Goal: Task Accomplishment & Management: Manage account settings

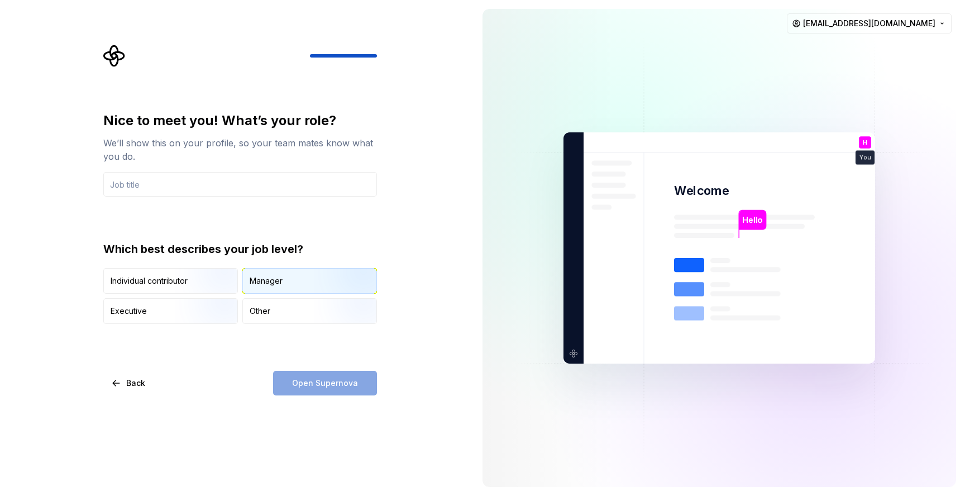
click at [304, 283] on div "Manager" at bounding box center [310, 281] width 134 height 25
click at [216, 182] on input "text" at bounding box center [240, 184] width 274 height 25
type input "s"
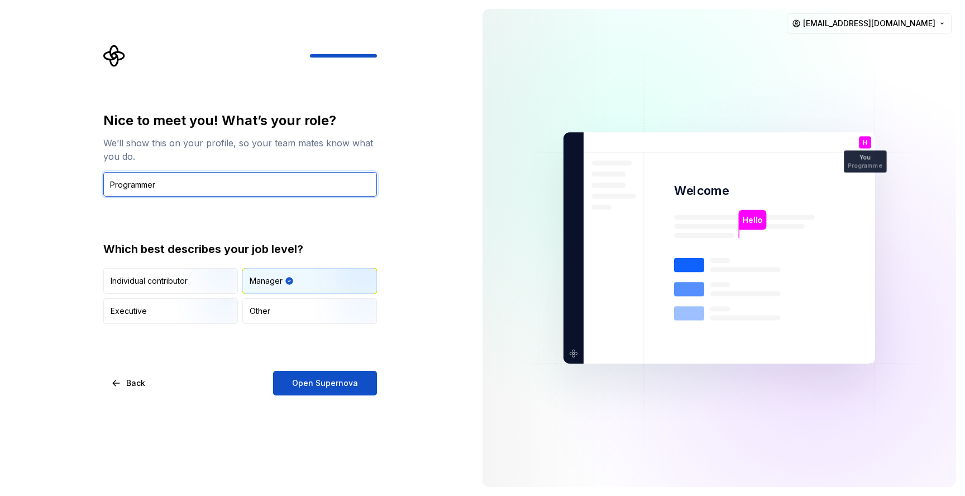
type input "Programmer"
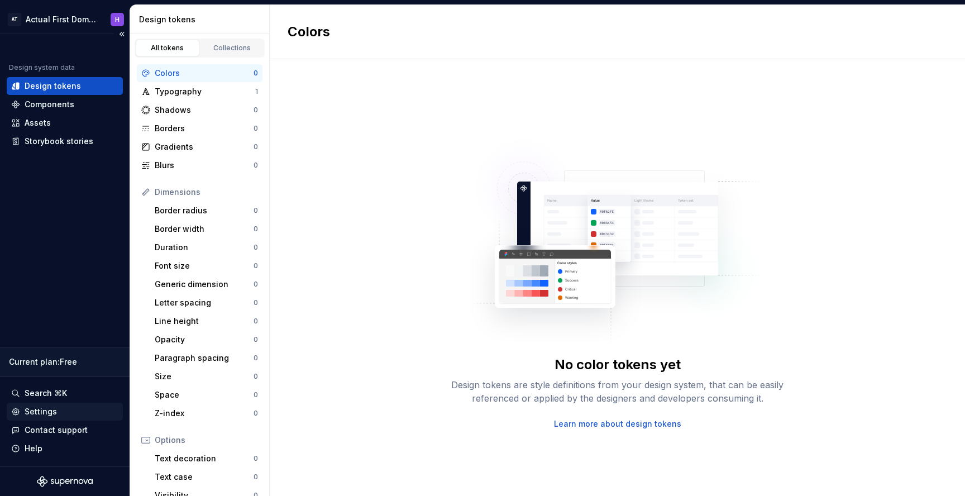
click at [64, 409] on div "Settings" at bounding box center [64, 411] width 107 height 11
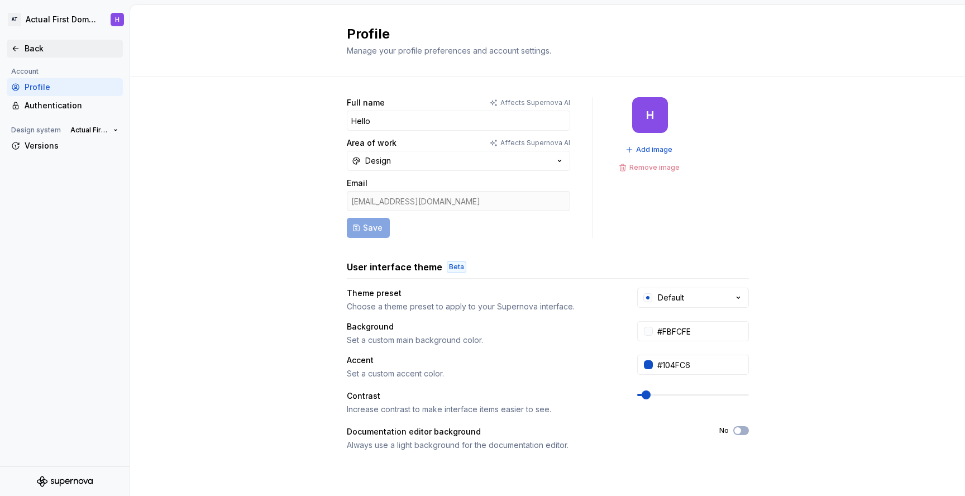
click at [30, 56] on div "Back" at bounding box center [65, 49] width 116 height 18
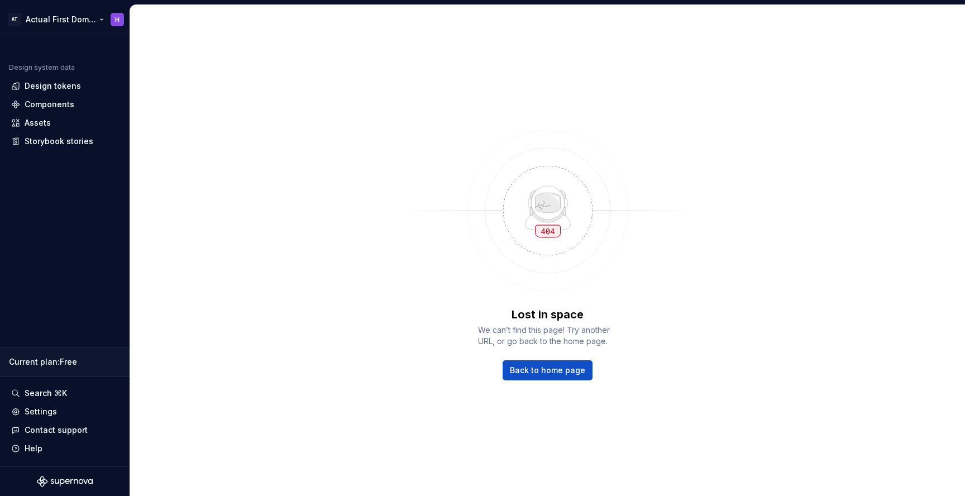
click at [75, 21] on html "AT Actual First Domain H Design system data Design tokens Components Assets Sto…" at bounding box center [482, 248] width 965 height 496
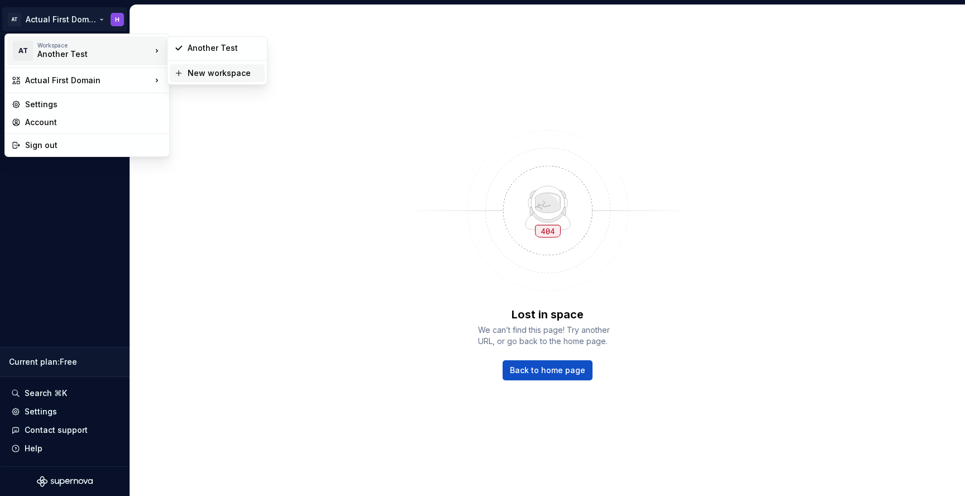
click at [189, 75] on div "New workspace" at bounding box center [224, 73] width 73 height 11
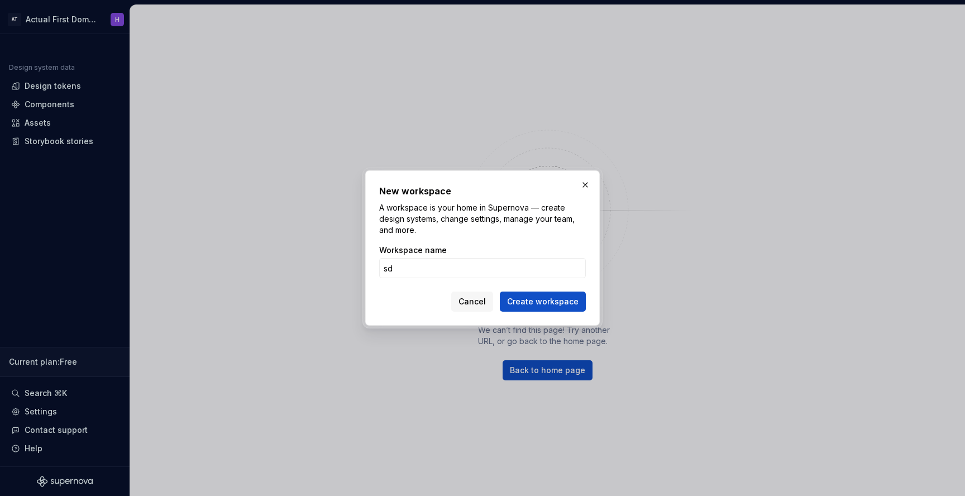
type input "s"
type input "W"
type input "Workspace"
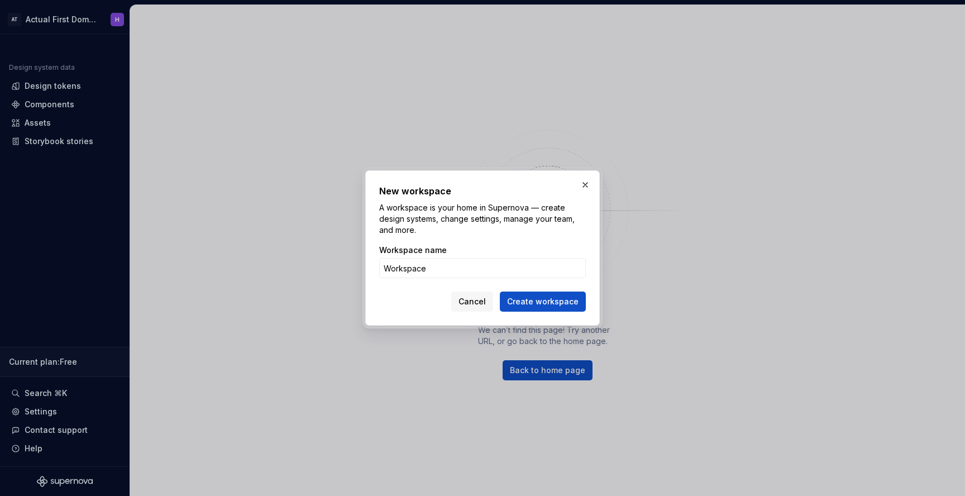
click at [500, 292] on button "Create workspace" at bounding box center [543, 302] width 86 height 20
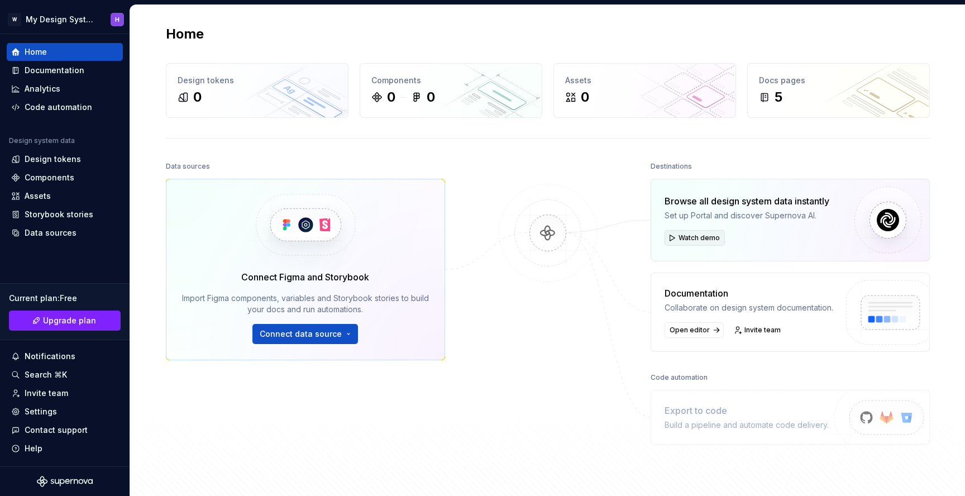
click at [688, 240] on span "Watch demo" at bounding box center [699, 238] width 41 height 9
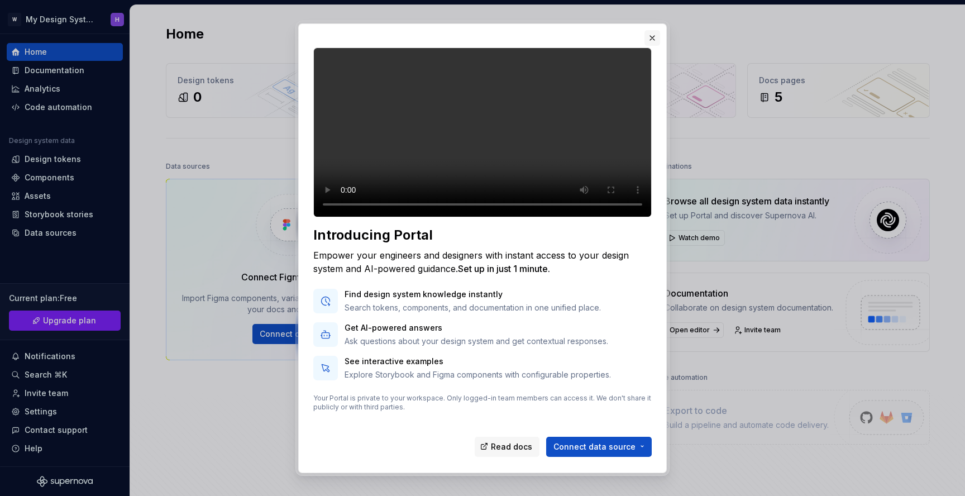
click at [652, 37] on button "button" at bounding box center [653, 38] width 16 height 16
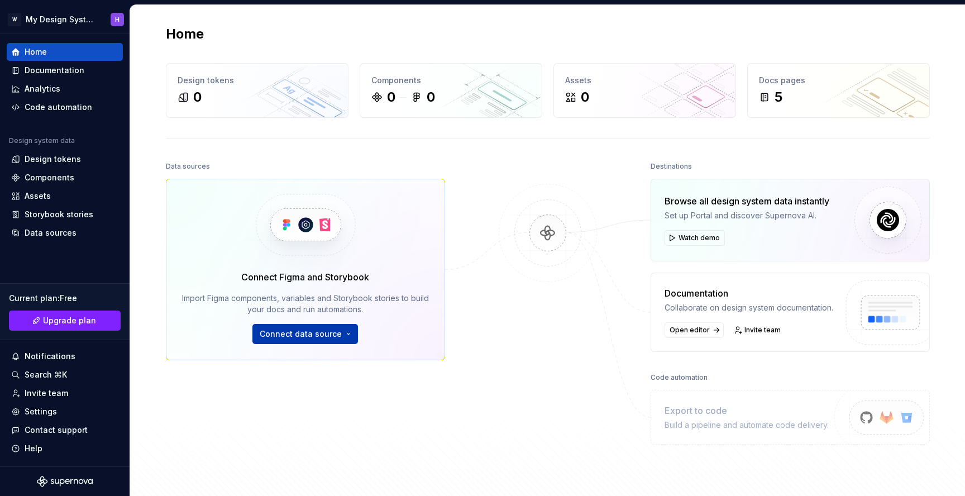
click at [325, 335] on span "Connect data source" at bounding box center [301, 333] width 82 height 11
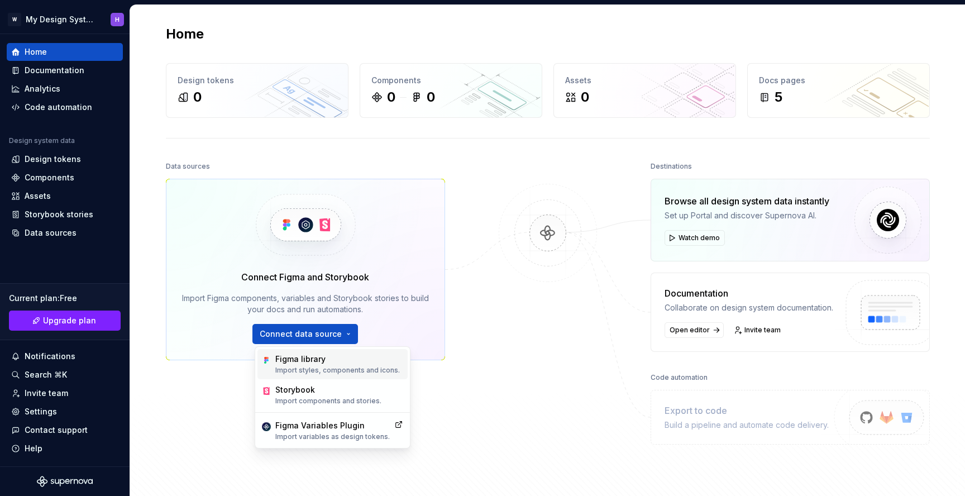
click at [334, 367] on p "Import styles, components and icons." at bounding box center [337, 370] width 125 height 9
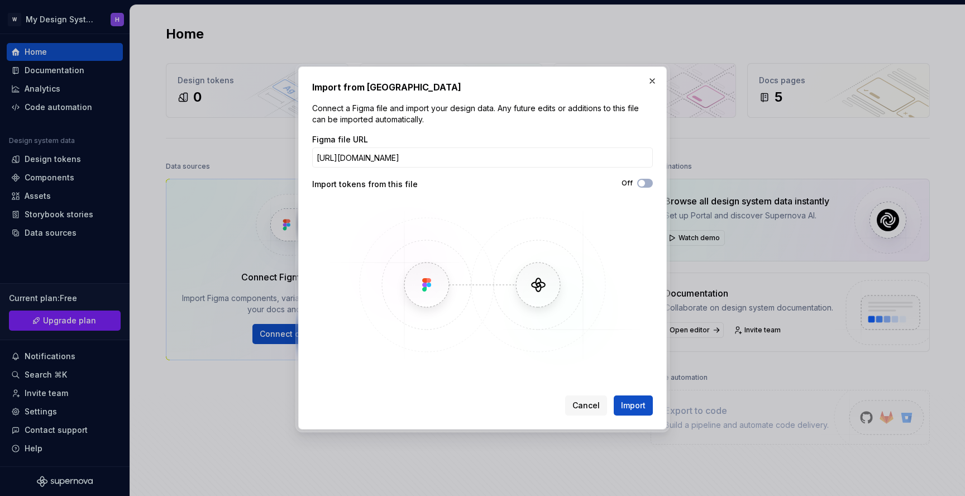
scroll to position [0, 135]
type input "[URL][DOMAIN_NAME]"
click at [650, 183] on button "Off" at bounding box center [645, 183] width 16 height 9
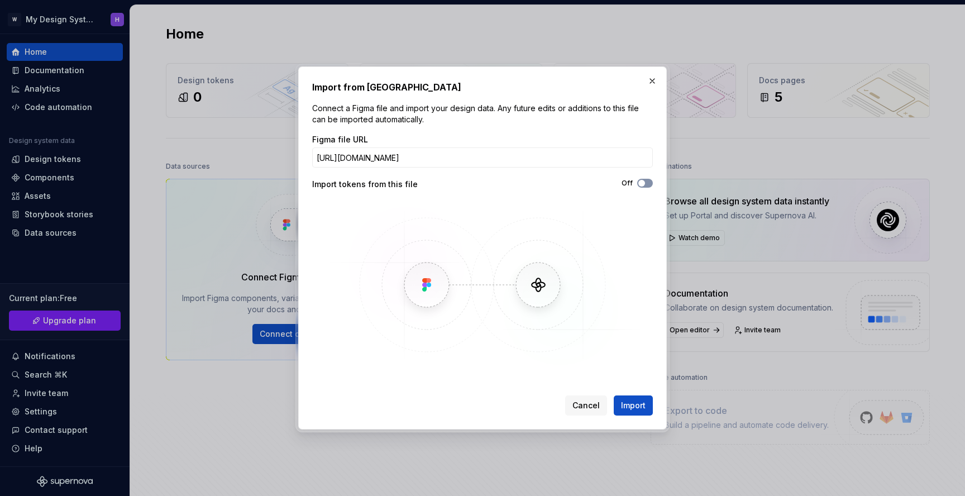
click at [650, 183] on button "Off" at bounding box center [645, 183] width 16 height 9
click at [630, 398] on button "Import" at bounding box center [633, 406] width 39 height 20
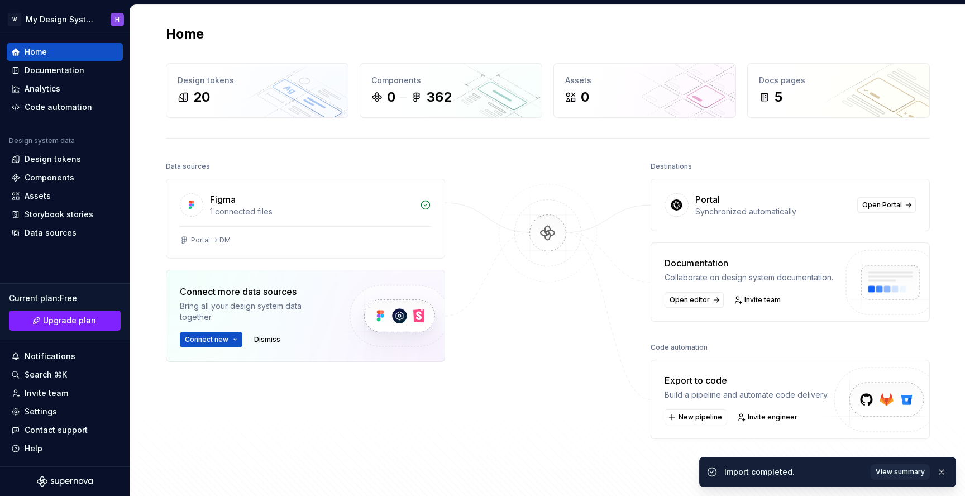
click at [477, 269] on div "Data sources Figma 1 connected files Portal -> DM Connect more data sources Bri…" at bounding box center [548, 330] width 764 height 342
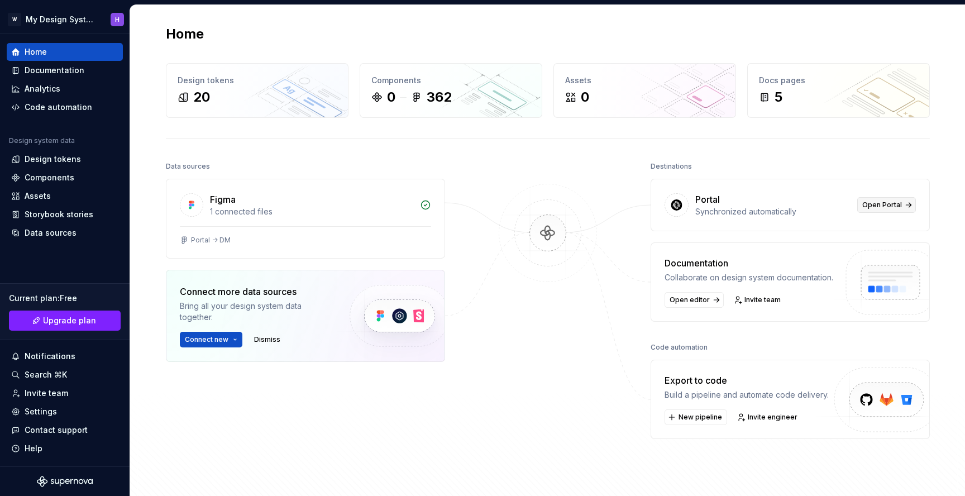
click at [880, 204] on span "Open Portal" at bounding box center [883, 205] width 40 height 9
click at [63, 407] on div "Settings" at bounding box center [64, 411] width 107 height 11
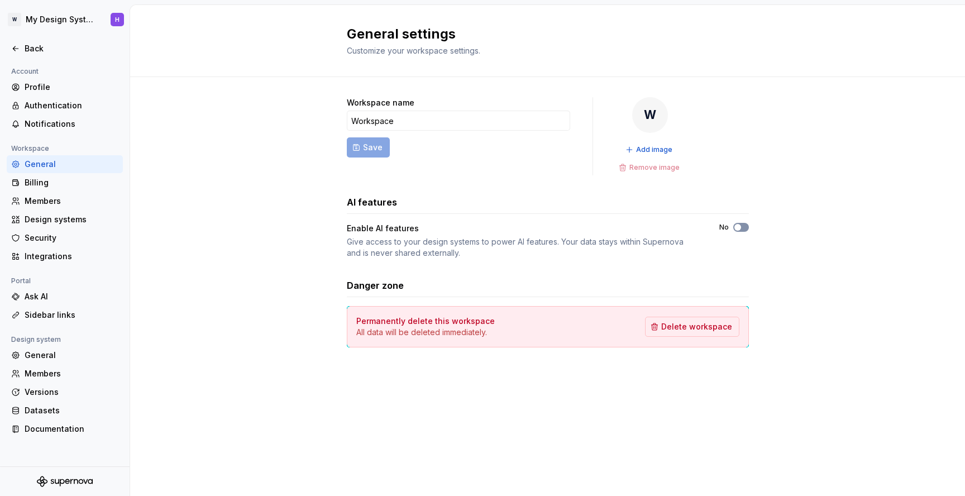
click at [745, 227] on button "No" at bounding box center [741, 227] width 16 height 9
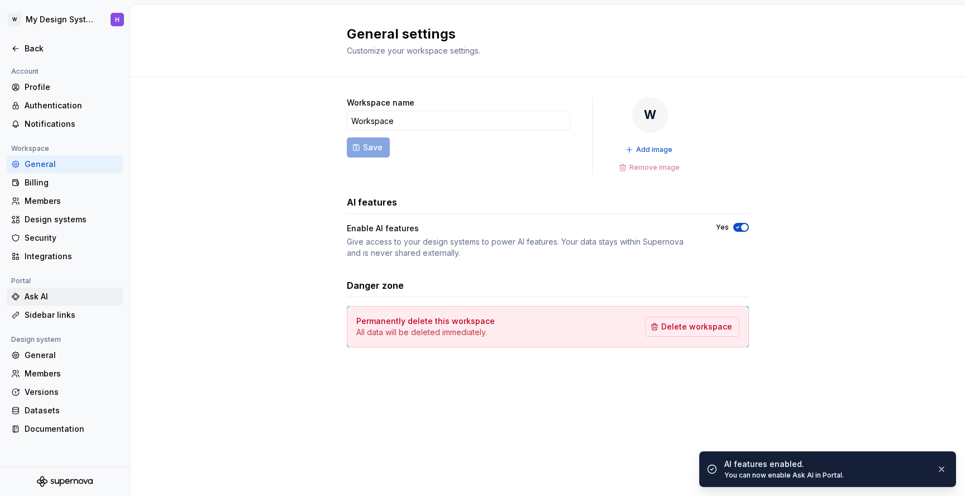
click at [63, 299] on div "Ask AI" at bounding box center [72, 296] width 94 height 11
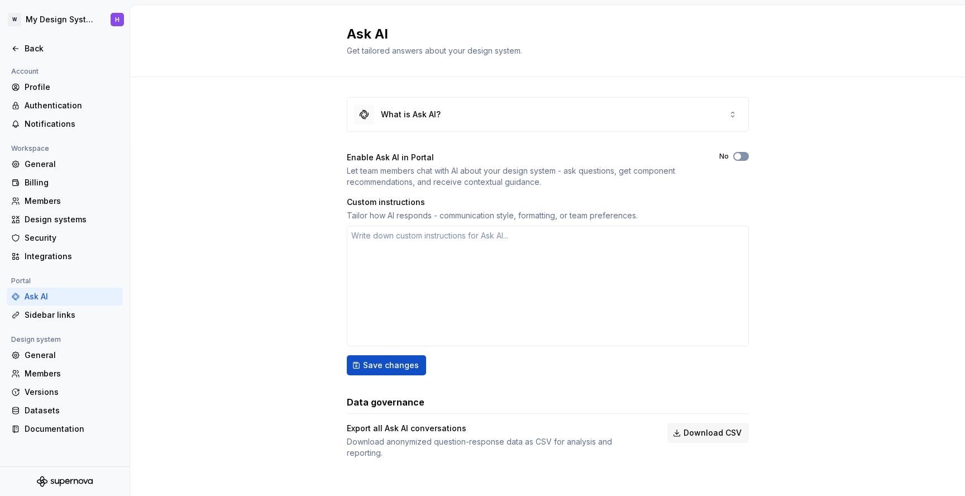
click at [744, 156] on button "No" at bounding box center [741, 156] width 16 height 9
click at [390, 367] on span "Save changes" at bounding box center [391, 365] width 56 height 11
click at [57, 165] on div "General" at bounding box center [72, 164] width 94 height 11
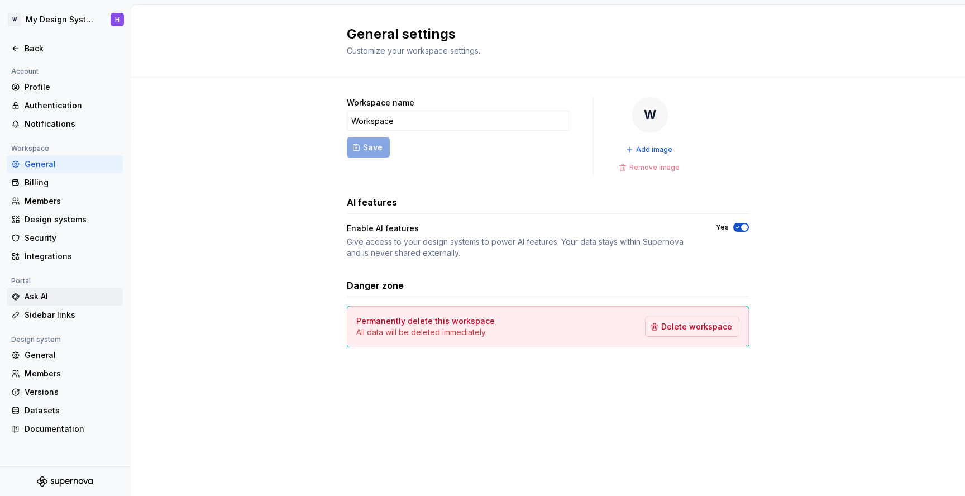
click at [59, 295] on div "Ask AI" at bounding box center [72, 296] width 94 height 11
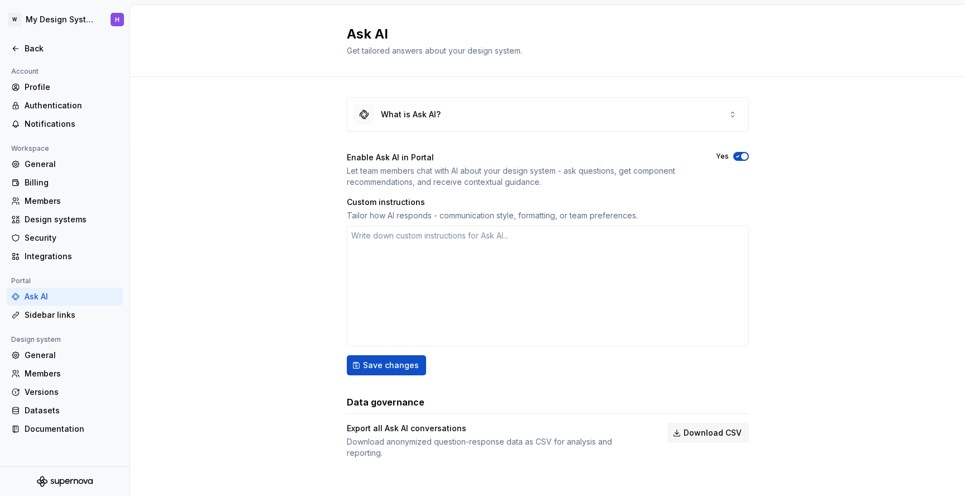
type textarea "*"
